Goal: Information Seeking & Learning: Compare options

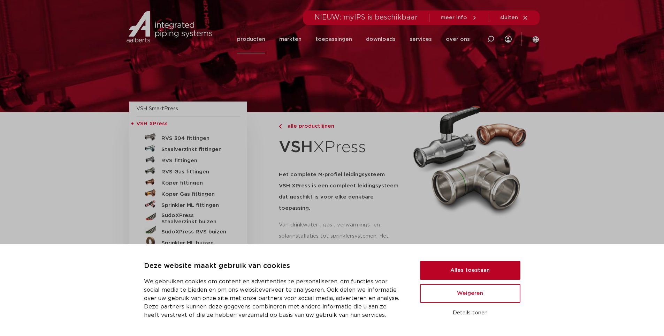
click at [457, 268] on button "Alles toestaan" at bounding box center [470, 270] width 100 height 19
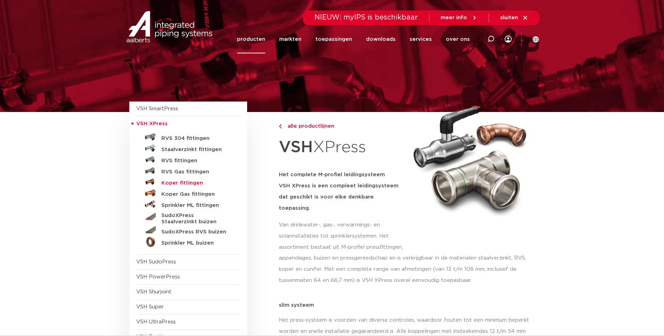
click at [168, 180] on h5 "Koper fittingen" at bounding box center [195, 183] width 69 height 6
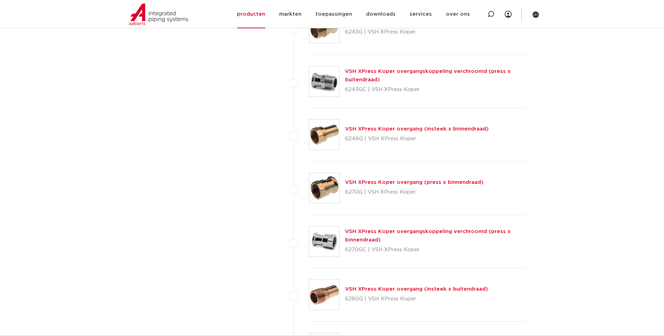
click at [390, 183] on link "VSH XPress Koper overgang (press x binnendraad)" at bounding box center [414, 182] width 138 height 5
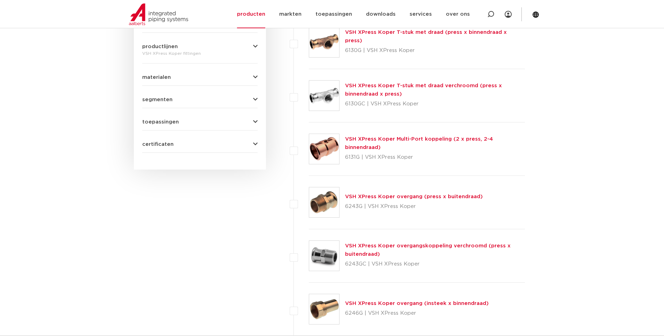
scroll to position [349, 0]
